Goal: Book appointment/travel/reservation

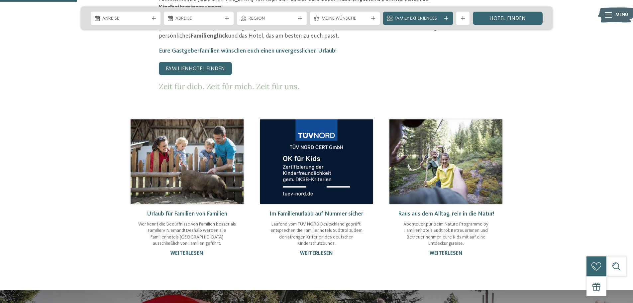
scroll to position [414, 0]
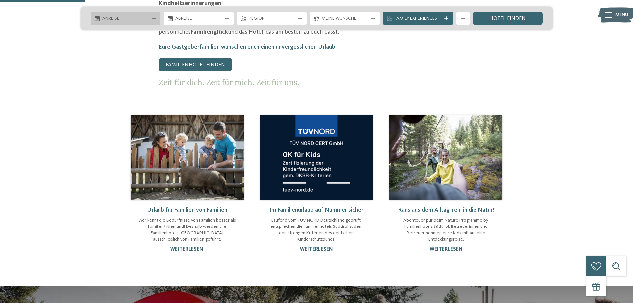
click at [129, 13] on div "Anreise" at bounding box center [126, 18] width 70 height 13
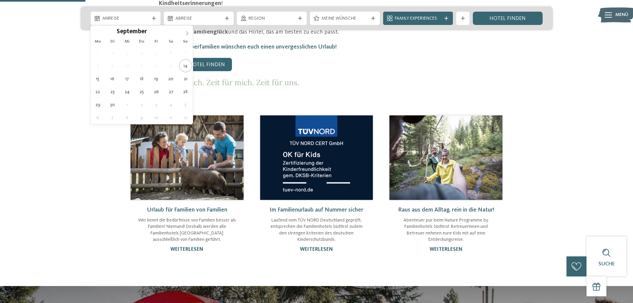
click at [188, 28] on span at bounding box center [186, 31] width 11 height 11
type div "19.10.2025"
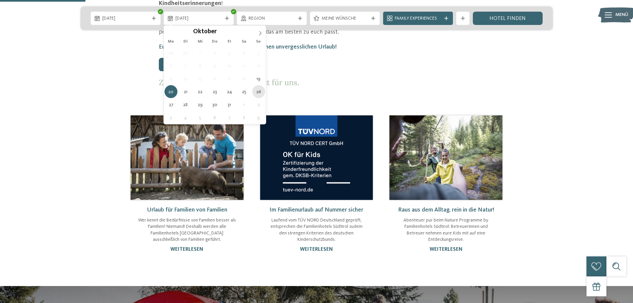
type div "26.10.2025"
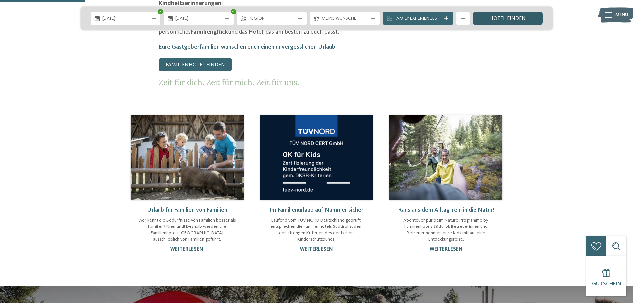
click at [506, 18] on link "Hotel finden" at bounding box center [508, 18] width 70 height 13
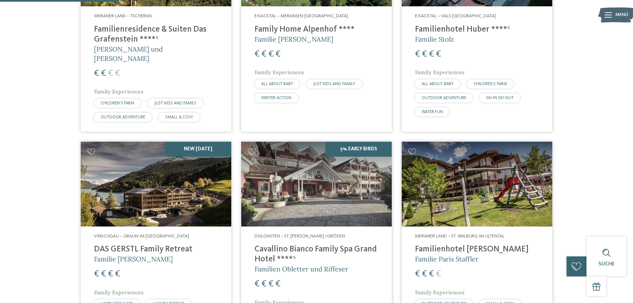
scroll to position [335, 0]
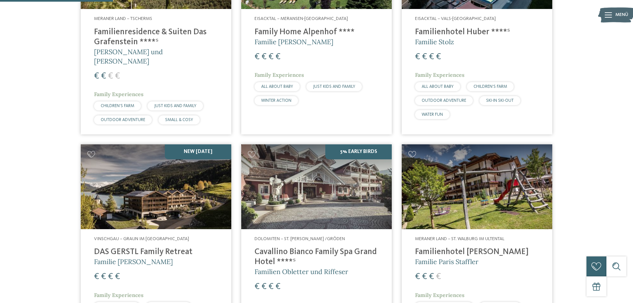
click at [180, 240] on div "Vinschgau – Graun im Vinschgau am Reschensee DAS GERSTL Family Retreat Familie …" at bounding box center [156, 289] width 150 height 120
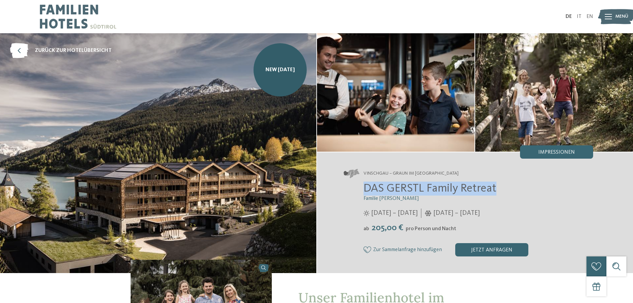
drag, startPoint x: 366, startPoint y: 187, endPoint x: 511, endPoint y: 185, distance: 145.5
click at [511, 185] on h2 "DAS GERSTL Family Retreat" at bounding box center [478, 188] width 230 height 14
copy span "DAS GERSTL Family Retreat"
